Goal: Find specific page/section: Find specific page/section

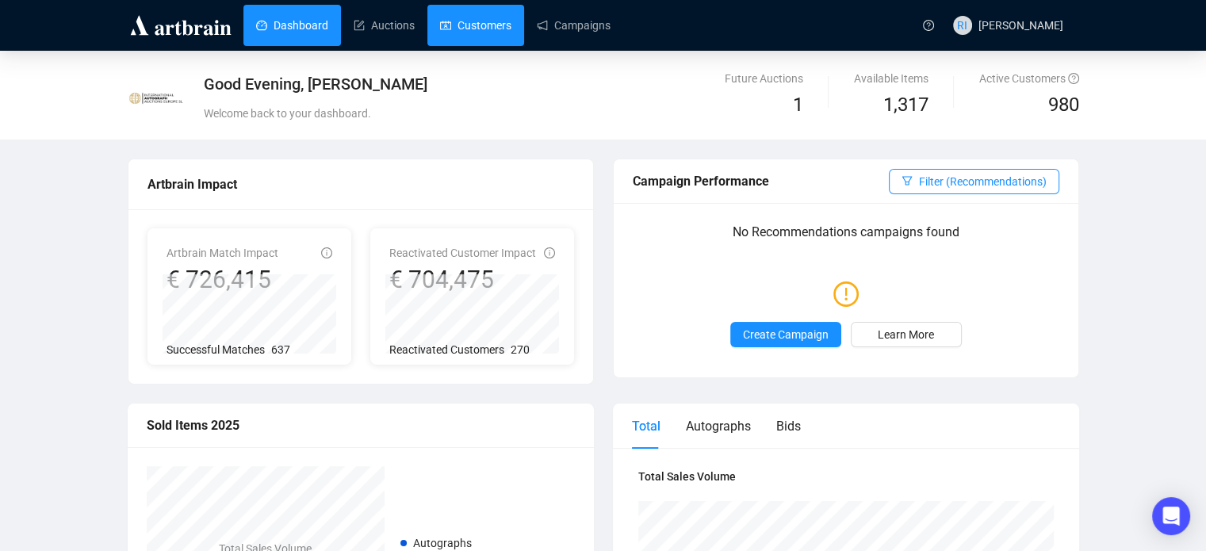
click at [463, 30] on link "Customers" at bounding box center [475, 25] width 71 height 41
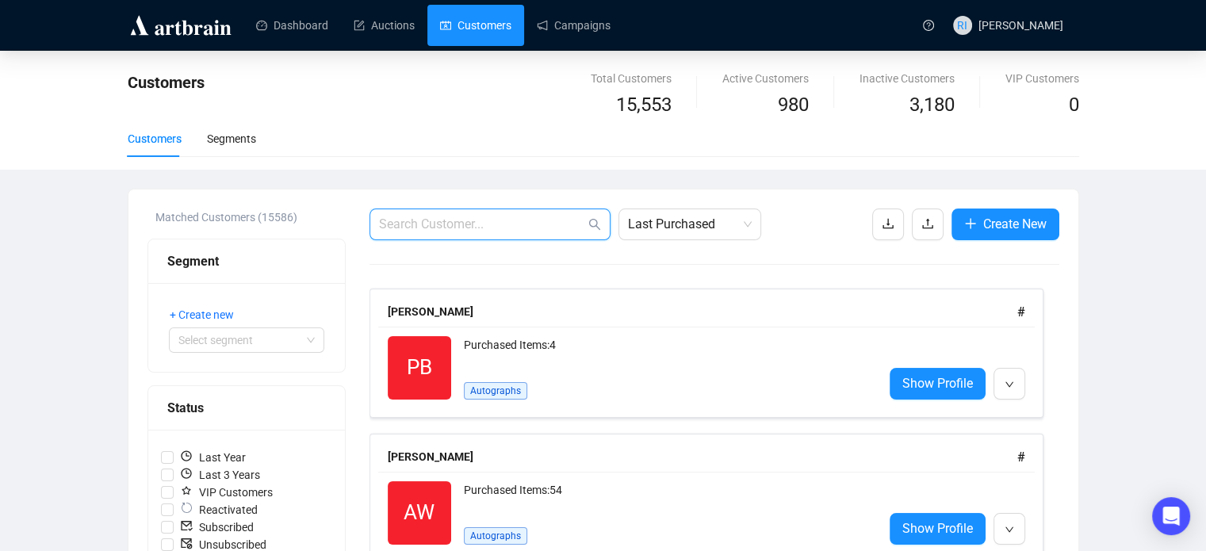
click at [469, 228] on input "text" at bounding box center [482, 224] width 206 height 19
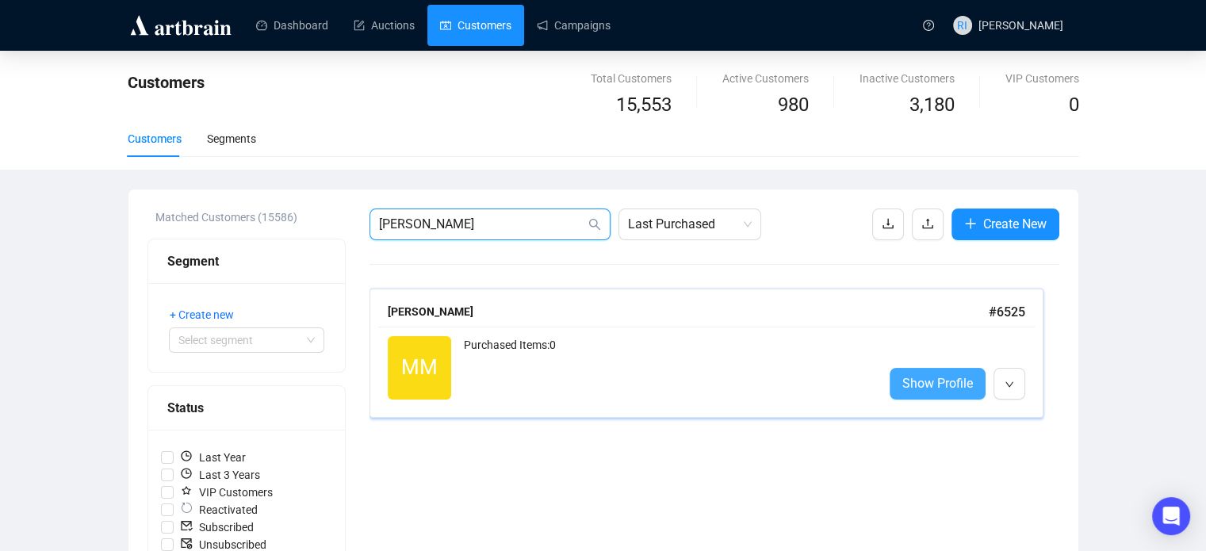
type input "[PERSON_NAME]"
click at [935, 384] on span "Show Profile" at bounding box center [937, 383] width 71 height 20
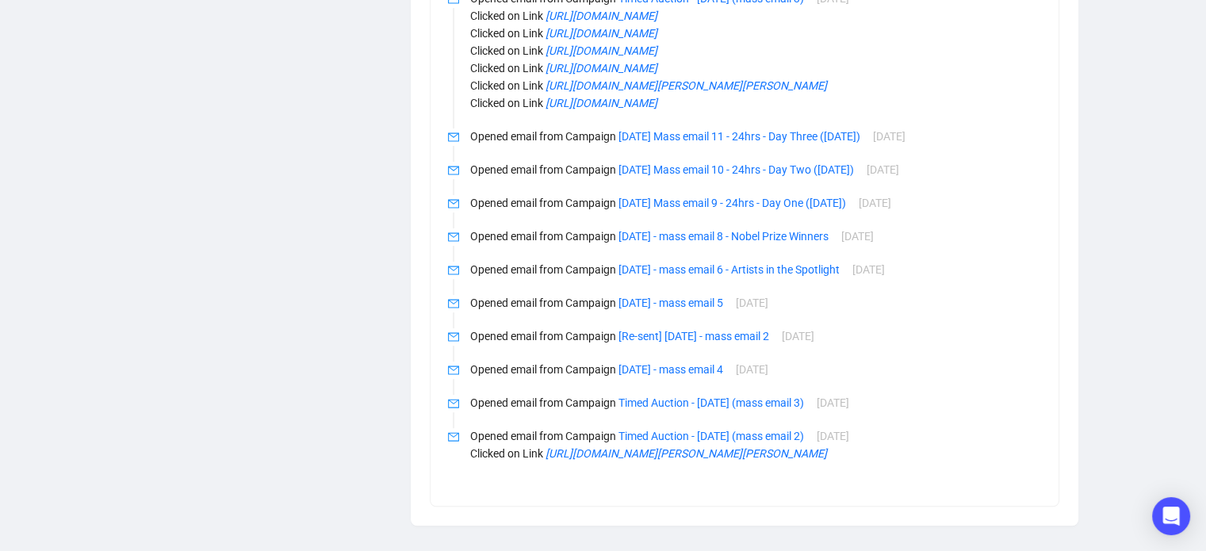
scroll to position [1157, 0]
drag, startPoint x: 1180, startPoint y: 457, endPoint x: 1147, endPoint y: 386, distance: 78.7
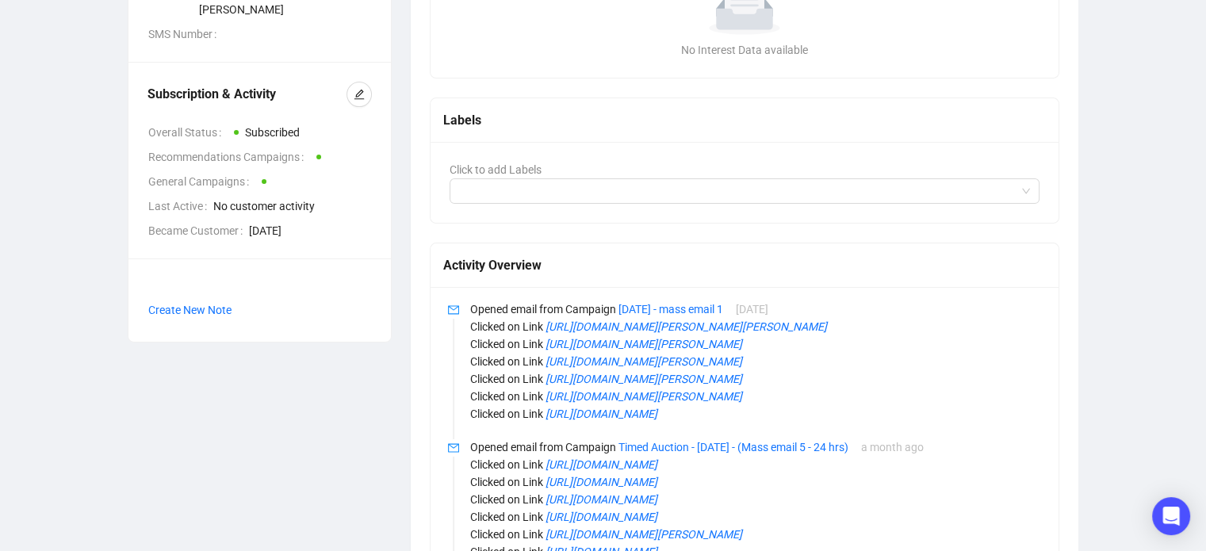
scroll to position [384, 0]
click at [1113, 139] on div "MM [PERSON_NAME] Recommendations Customer Info ID 6525 Email [PERSON_NAME][EMAI…" at bounding box center [603, 472] width 1142 height 1560
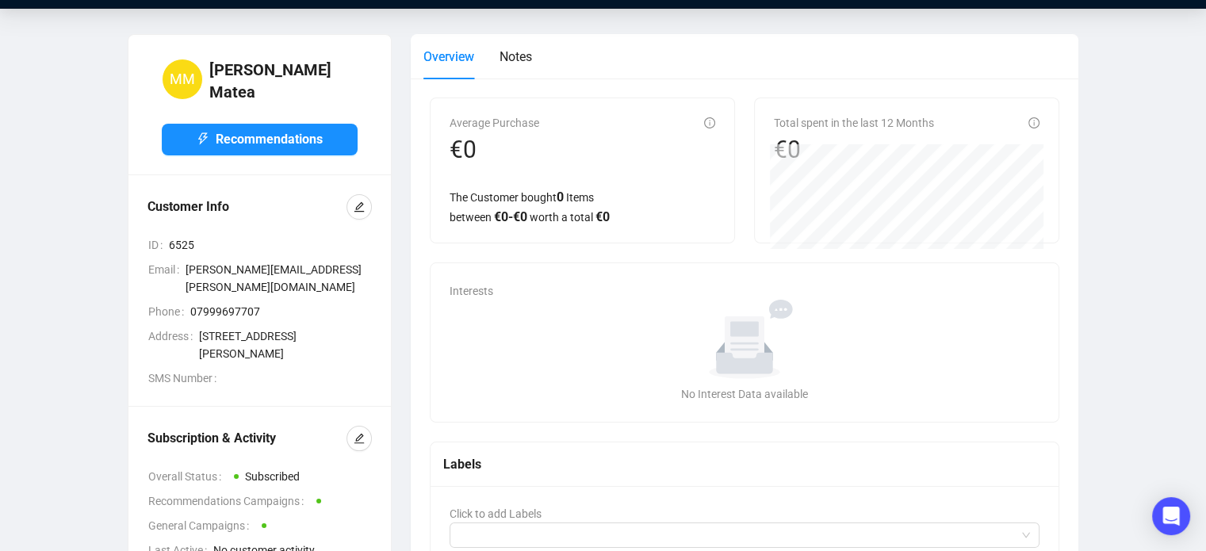
scroll to position [0, 0]
